Goal: Task Accomplishment & Management: Use online tool/utility

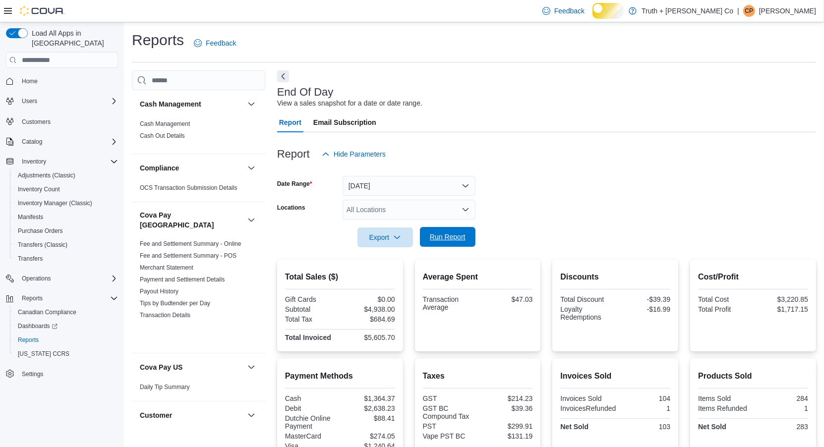
click at [442, 242] on span "Run Report" at bounding box center [448, 237] width 36 height 10
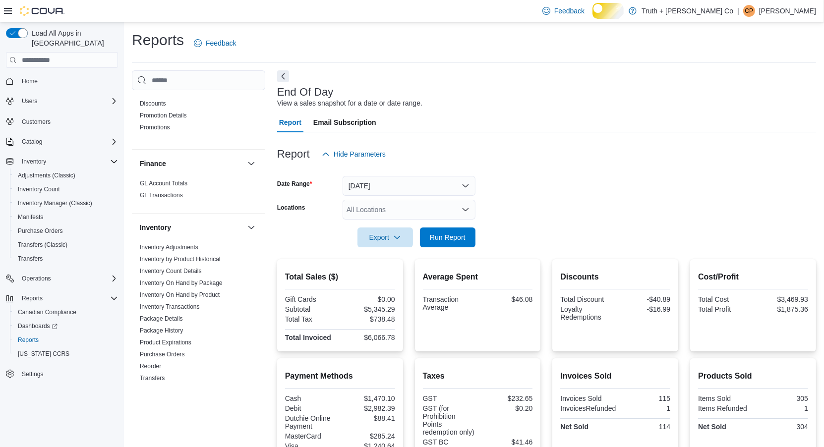
scroll to position [390, 0]
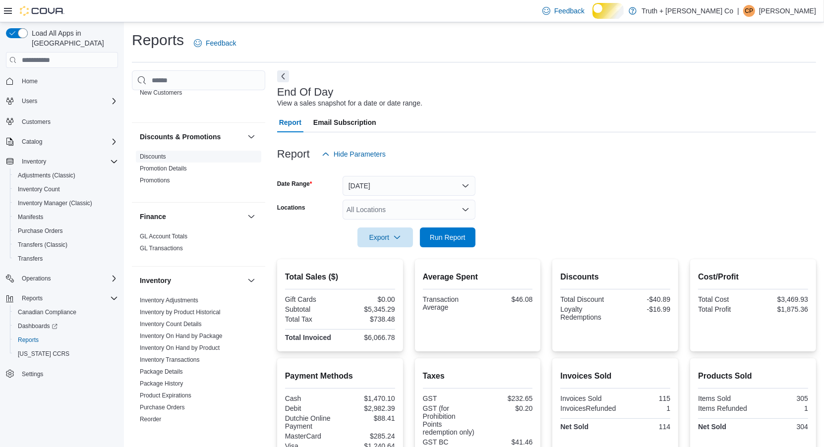
click at [166, 160] on link "Discounts" at bounding box center [153, 156] width 26 height 7
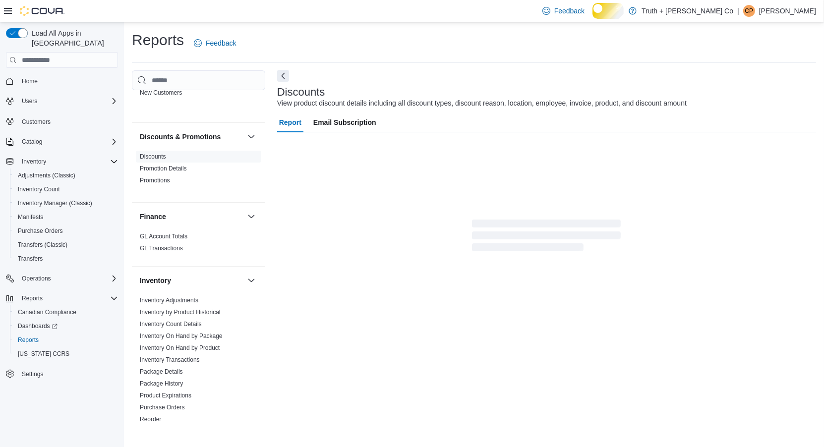
click at [283, 82] on button "Next" at bounding box center [283, 76] width 12 height 12
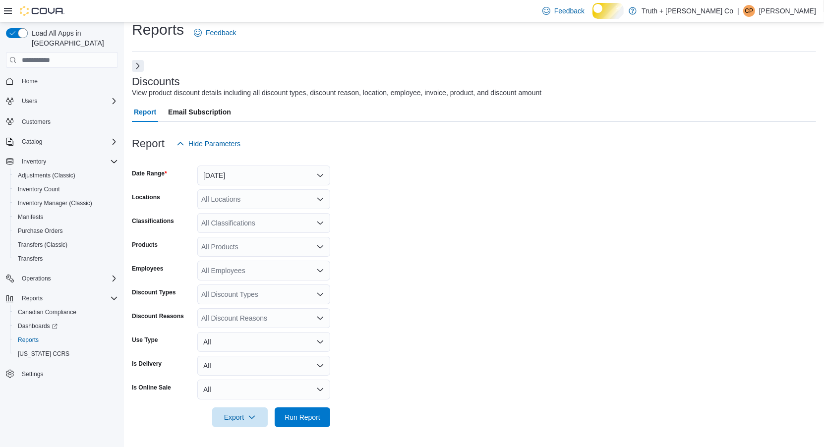
scroll to position [36, 0]
click at [297, 419] on span "Run Report" at bounding box center [302, 417] width 36 height 10
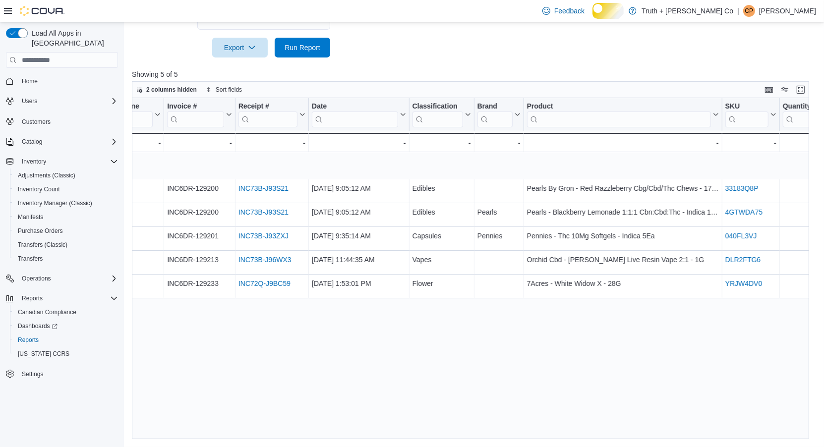
scroll to position [0, 442]
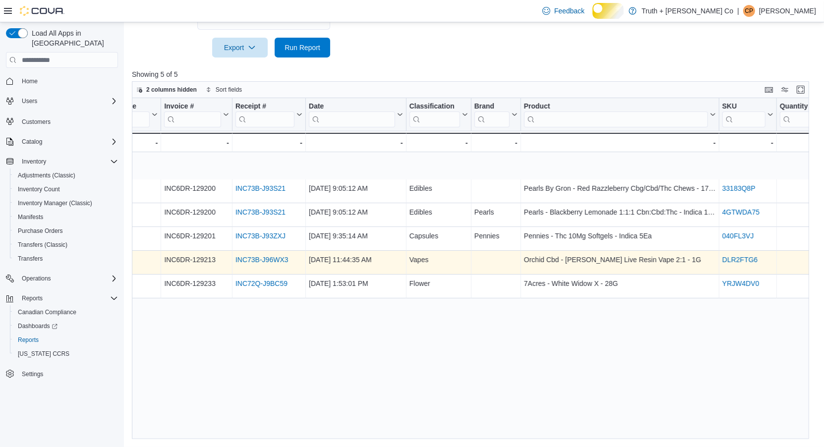
click at [260, 264] on link "INC73B-J96WX3" at bounding box center [261, 260] width 53 height 8
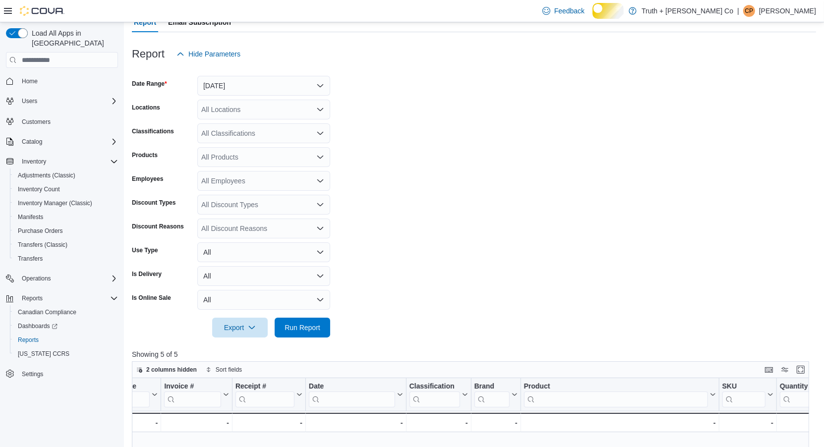
scroll to position [0, 0]
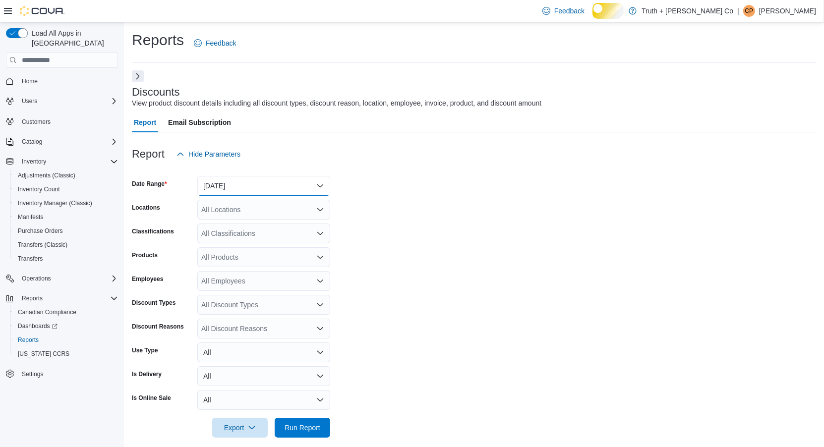
click at [315, 196] on button "[DATE]" at bounding box center [263, 186] width 133 height 20
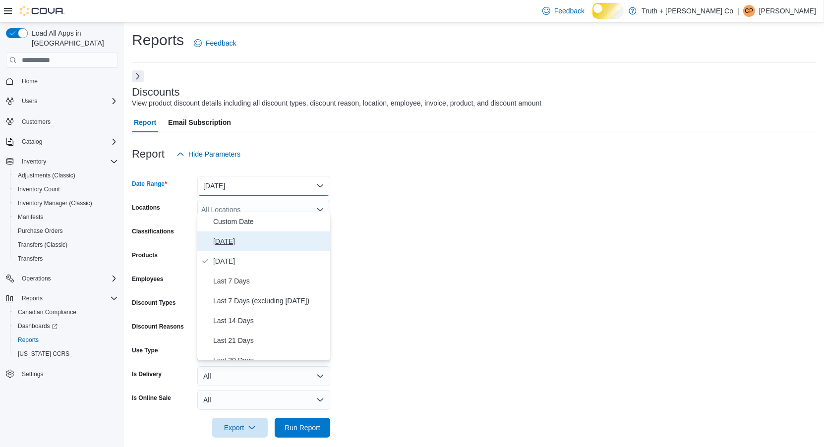
click at [226, 247] on span "[DATE]" at bounding box center [269, 241] width 113 height 12
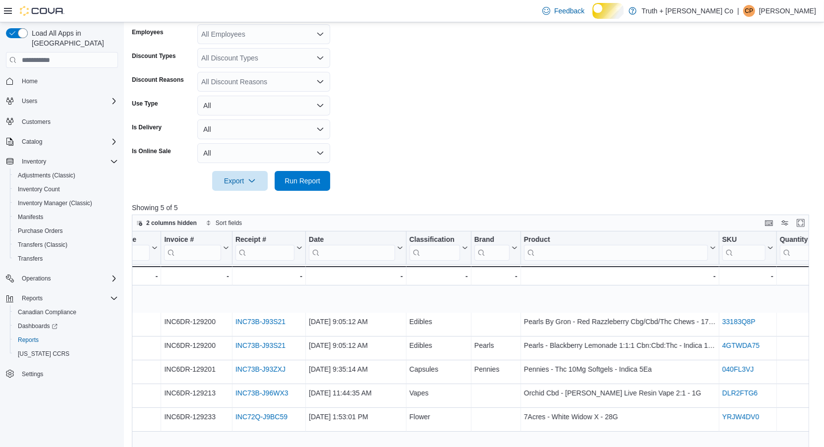
scroll to position [282, 0]
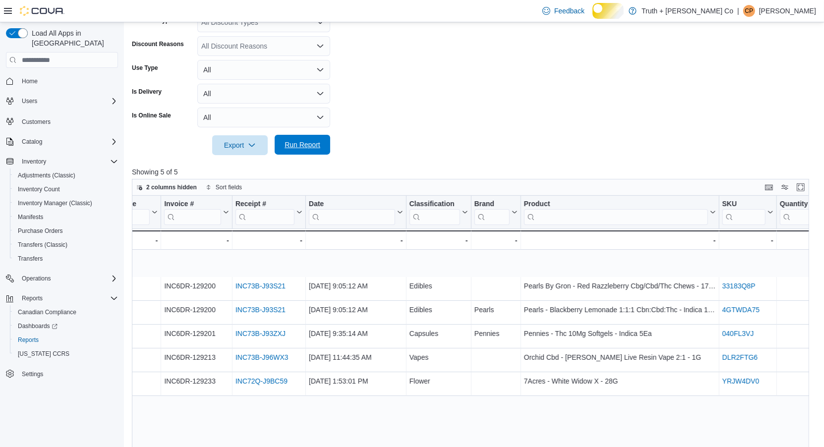
click at [296, 150] on span "Run Report" at bounding box center [302, 145] width 36 height 10
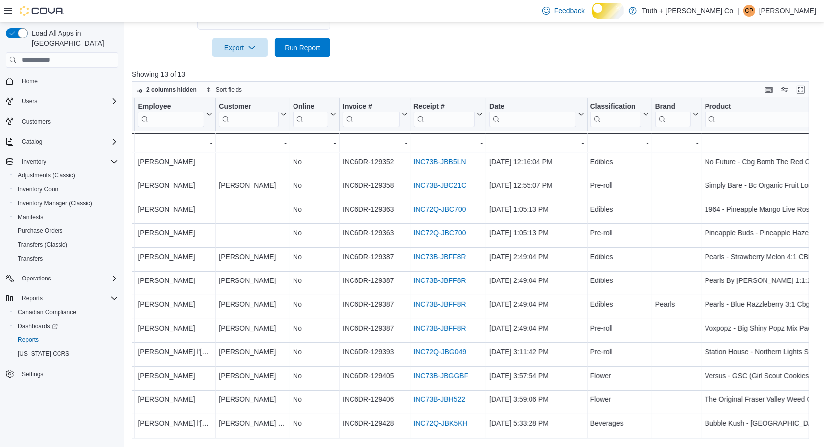
scroll to position [51, 288]
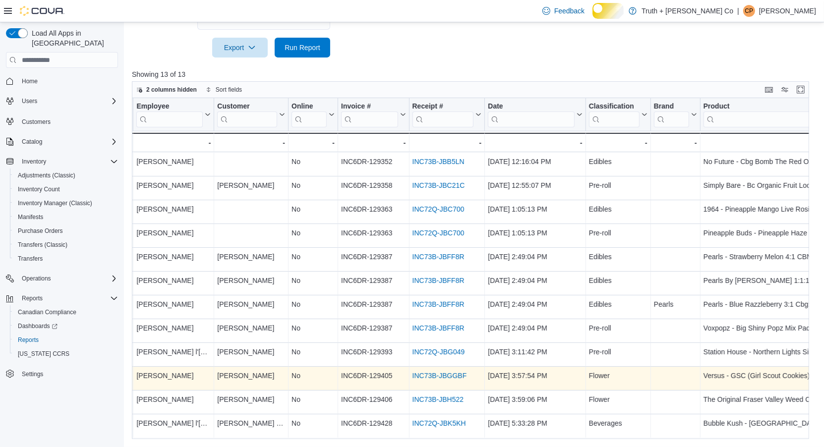
click at [459, 377] on link "INC73B-JBGGBF" at bounding box center [439, 376] width 55 height 8
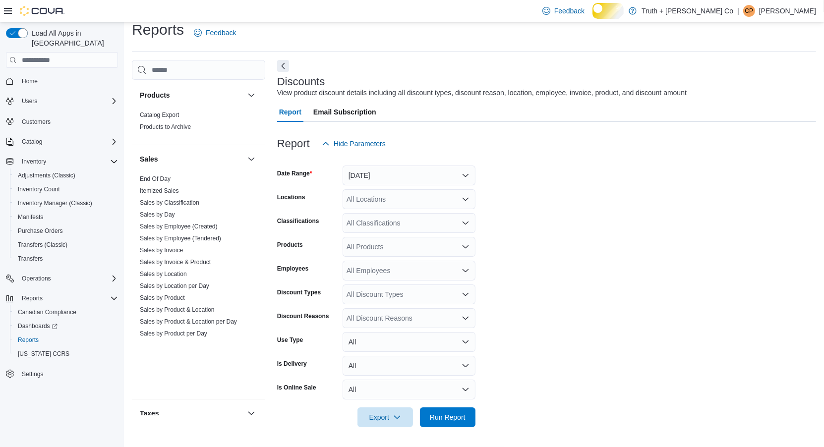
scroll to position [1051, 0]
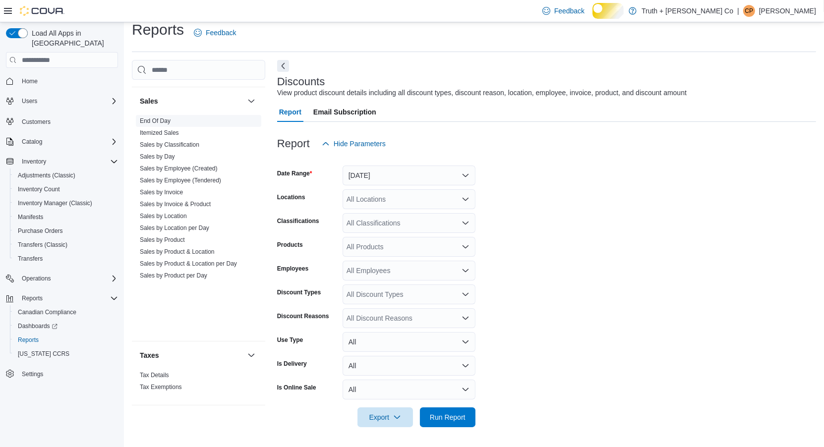
click at [170, 117] on link "End Of Day" at bounding box center [155, 120] width 31 height 7
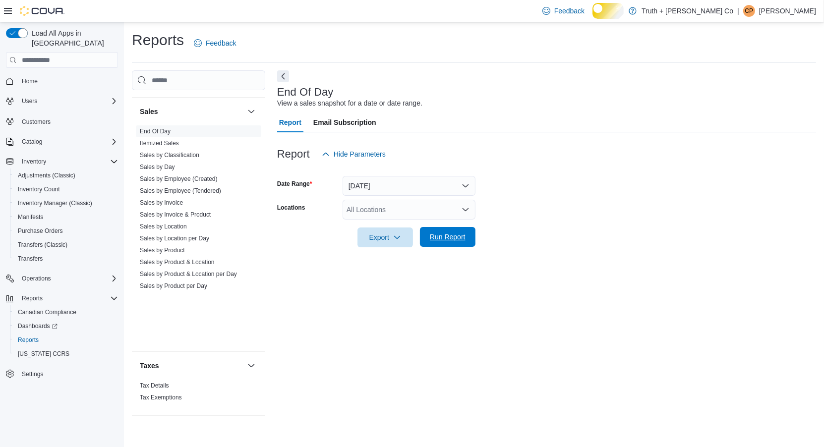
click at [438, 242] on span "Run Report" at bounding box center [448, 237] width 36 height 10
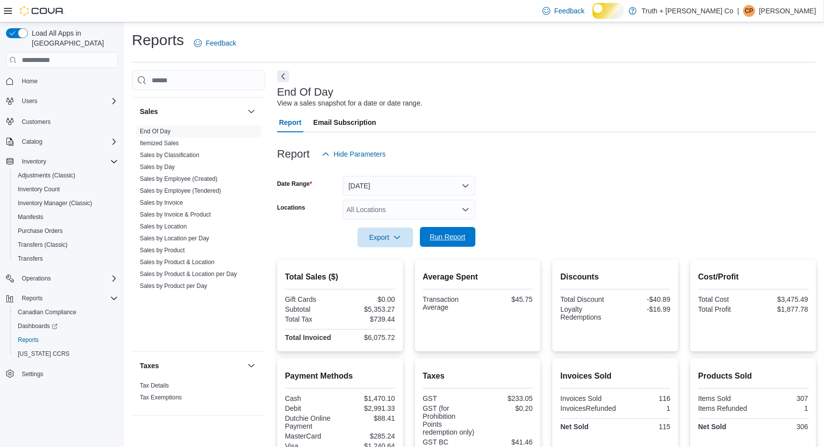
click at [440, 242] on span "Run Report" at bounding box center [448, 237] width 36 height 10
click at [442, 242] on span "Run Report" at bounding box center [448, 237] width 36 height 10
click at [453, 242] on span "Run Report" at bounding box center [448, 237] width 36 height 10
click at [441, 242] on span "Run Report" at bounding box center [448, 237] width 36 height 10
click at [450, 242] on span "Run Report" at bounding box center [448, 237] width 36 height 10
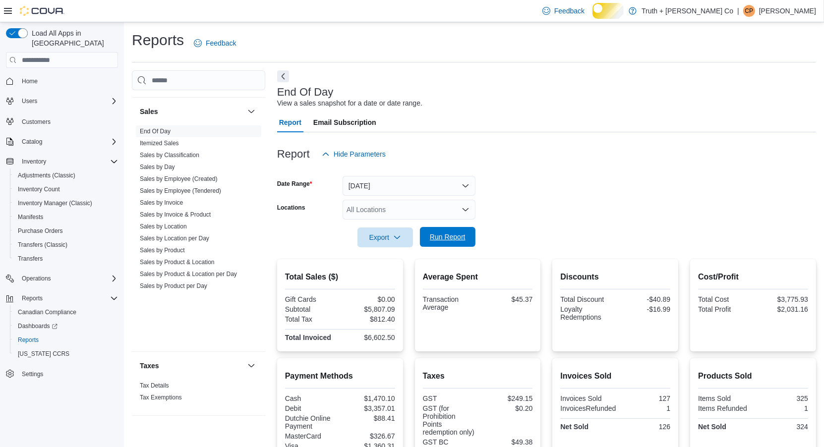
click at [439, 242] on span "Run Report" at bounding box center [448, 237] width 36 height 10
click at [437, 242] on span "Run Report" at bounding box center [448, 237] width 36 height 10
click at [442, 242] on span "Run Report" at bounding box center [448, 237] width 36 height 10
click at [455, 242] on span "Run Report" at bounding box center [448, 237] width 36 height 10
click at [443, 242] on span "Run Report" at bounding box center [448, 237] width 36 height 10
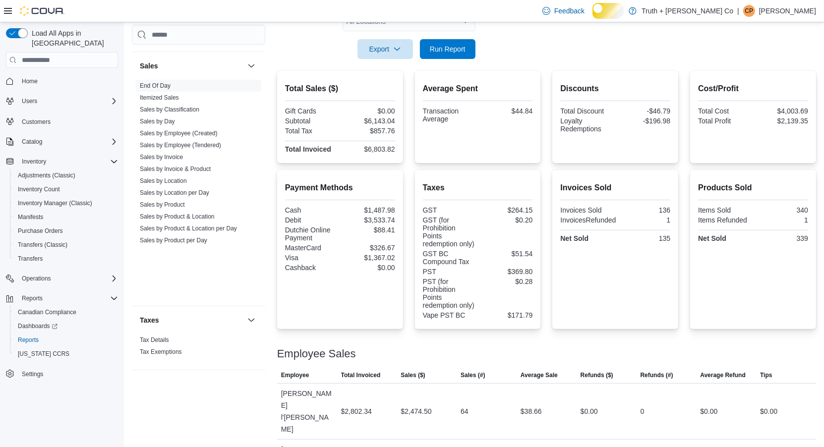
scroll to position [159, 0]
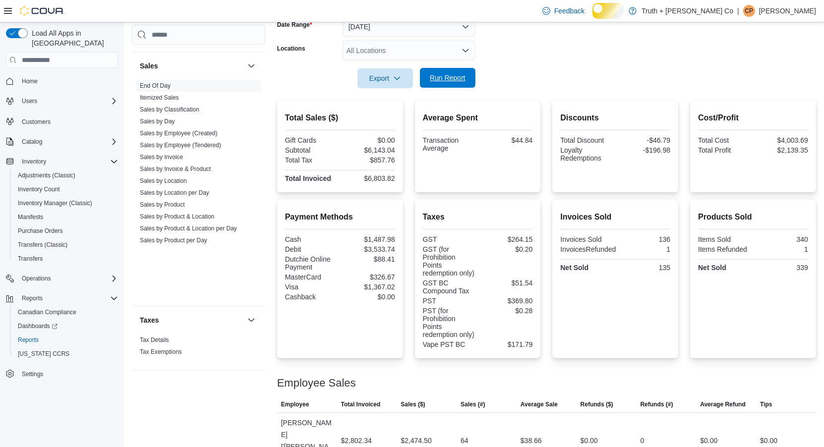
click at [436, 83] on span "Run Report" at bounding box center [448, 78] width 36 height 10
click at [443, 83] on span "Run Report" at bounding box center [448, 78] width 36 height 10
click at [453, 83] on span "Run Report" at bounding box center [448, 78] width 36 height 10
click at [445, 83] on span "Run Report" at bounding box center [448, 78] width 36 height 10
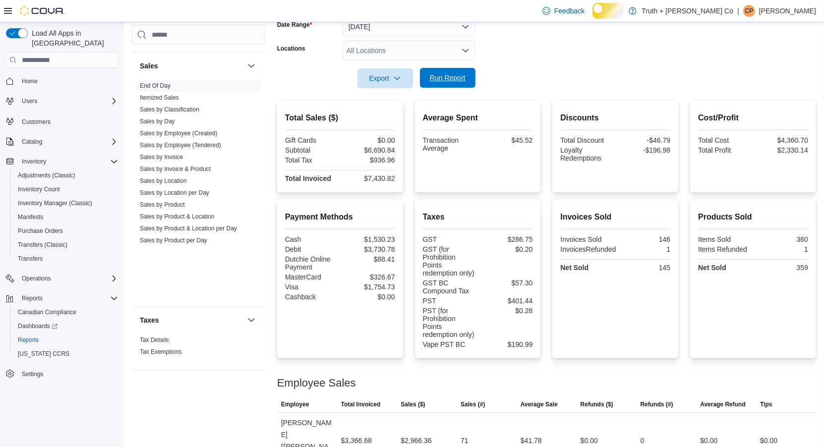
click at [457, 83] on span "Run Report" at bounding box center [448, 78] width 36 height 10
click at [450, 83] on span "Run Report" at bounding box center [448, 78] width 36 height 10
click at [441, 83] on span "Run Report" at bounding box center [448, 78] width 36 height 10
click at [453, 83] on span "Run Report" at bounding box center [448, 78] width 36 height 10
click at [439, 83] on span "Run Report" at bounding box center [448, 78] width 36 height 10
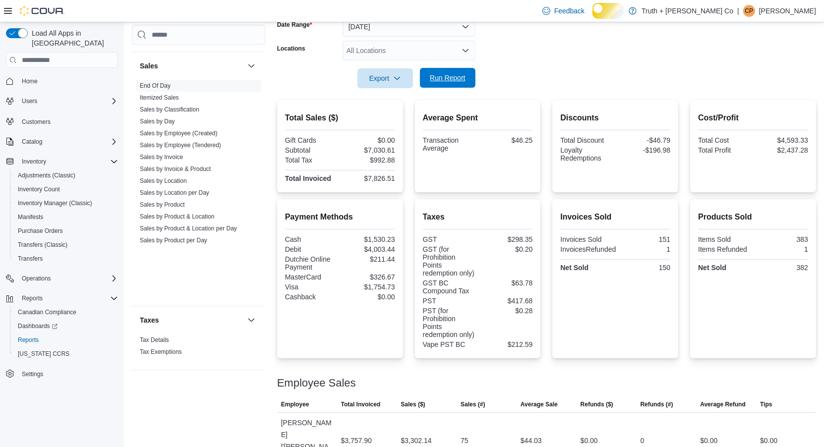
click at [451, 83] on span "Run Report" at bounding box center [448, 78] width 36 height 10
click at [446, 83] on span "Run Report" at bounding box center [448, 78] width 36 height 10
click at [451, 83] on span "Run Report" at bounding box center [448, 78] width 36 height 10
click at [440, 83] on span "Run Report" at bounding box center [448, 78] width 36 height 10
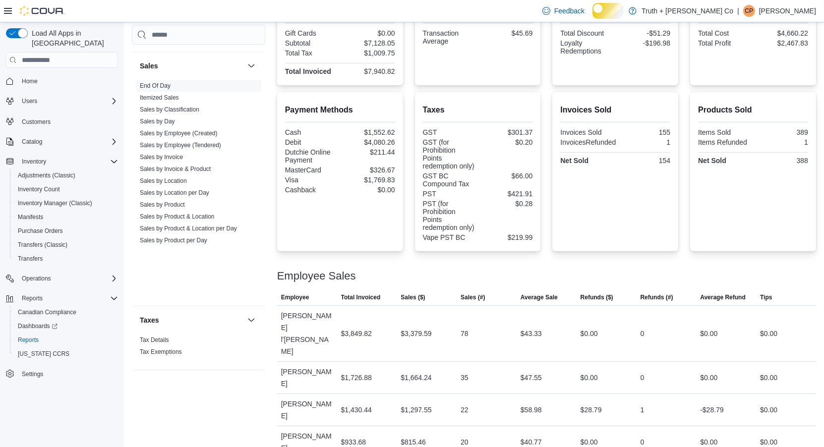
scroll to position [267, 0]
